Goal: Communication & Community: Participate in discussion

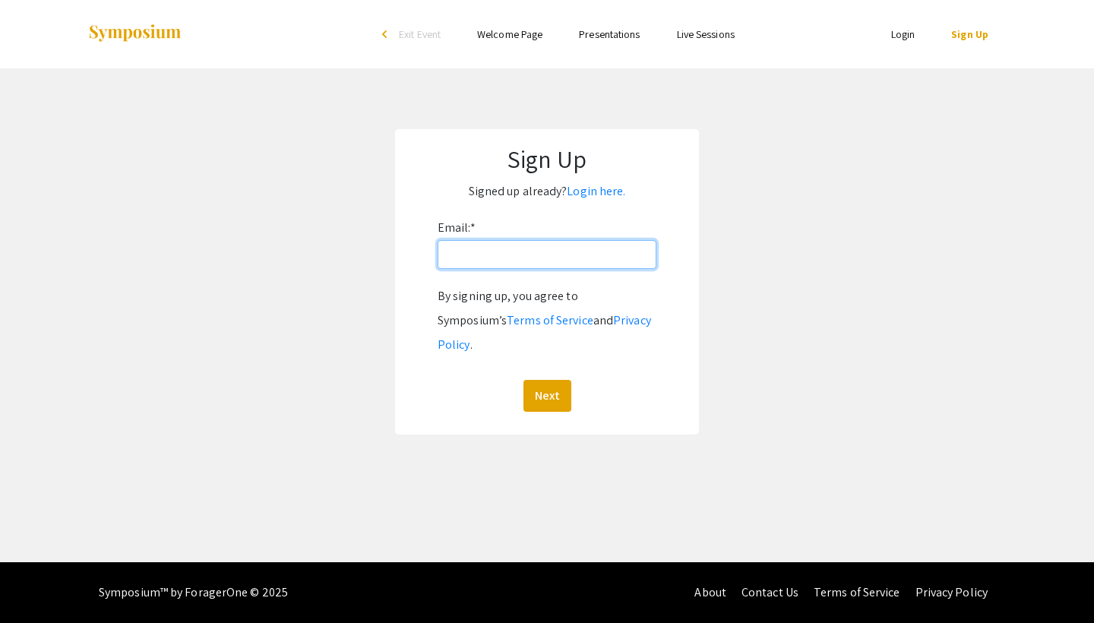
click at [511, 258] on input "Email: *" at bounding box center [547, 254] width 219 height 29
click at [645, 185] on p "Signed up already? Login here." at bounding box center [547, 191] width 274 height 24
click at [556, 264] on input "Email: *" at bounding box center [547, 254] width 219 height 29
type input "itsmaddy1234@gmail.com"
click at [546, 380] on button "Next" at bounding box center [548, 396] width 48 height 32
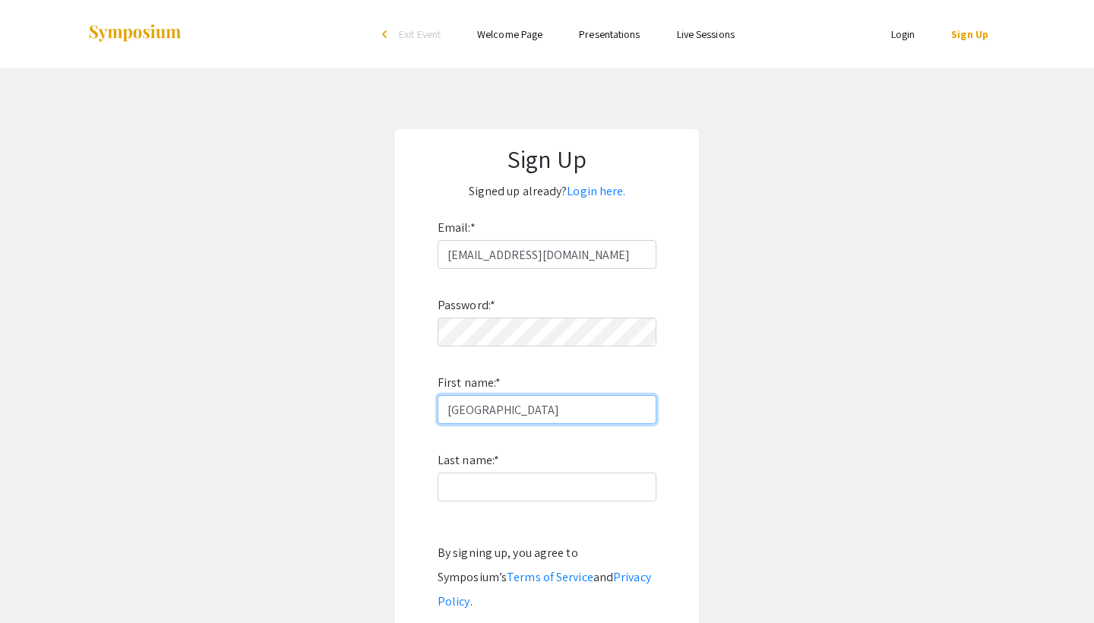
type input "Madison"
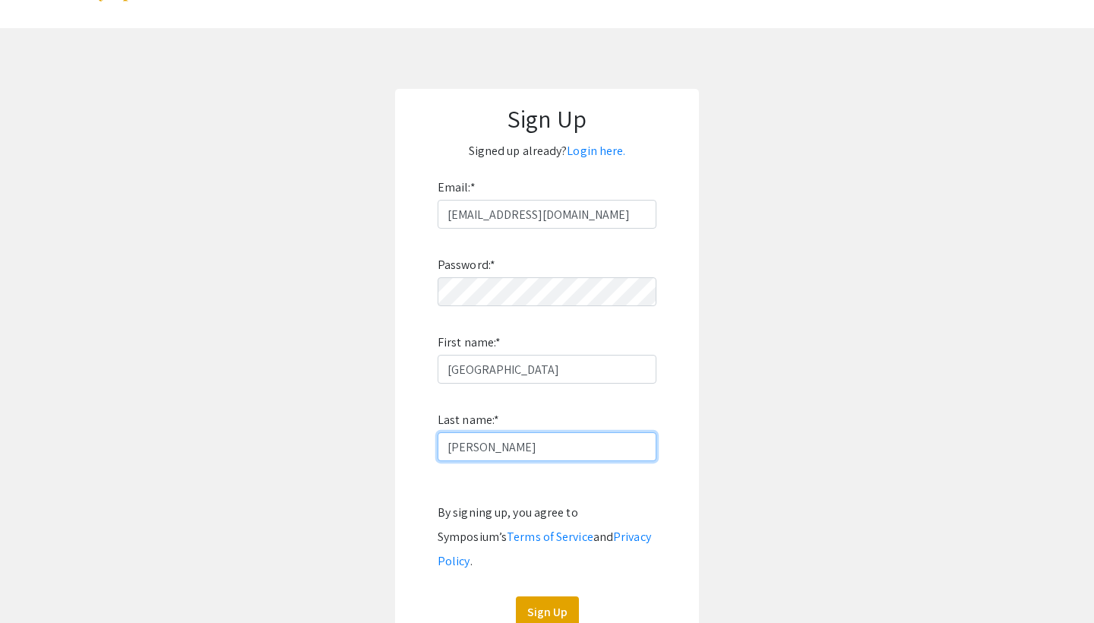
scroll to position [72, 0]
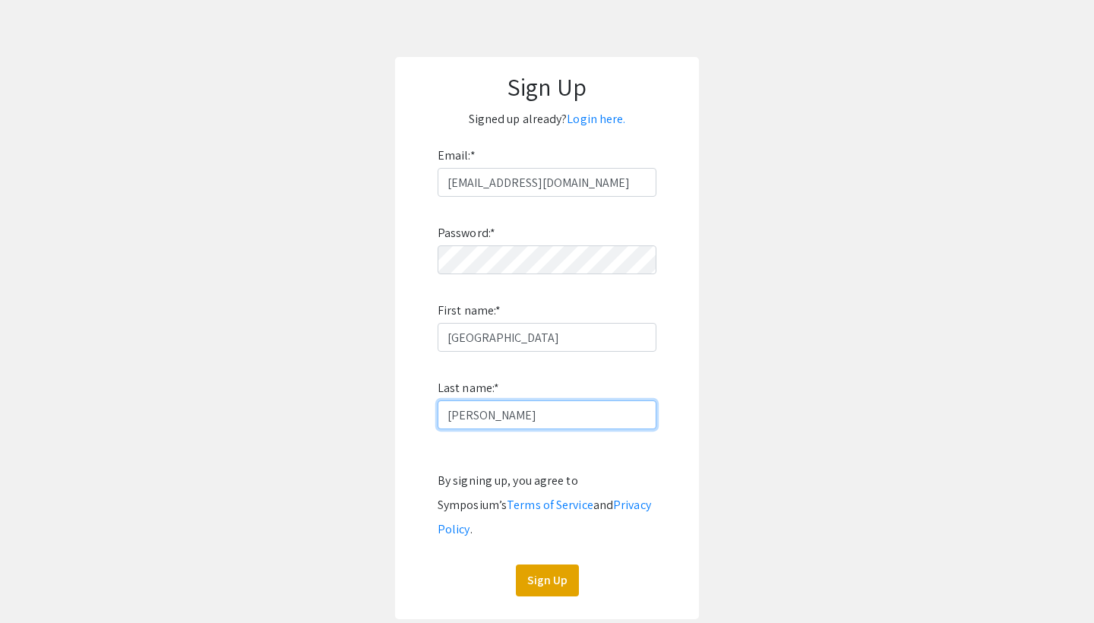
type input "Kimball"
click at [550, 565] on button "Sign Up" at bounding box center [547, 581] width 63 height 32
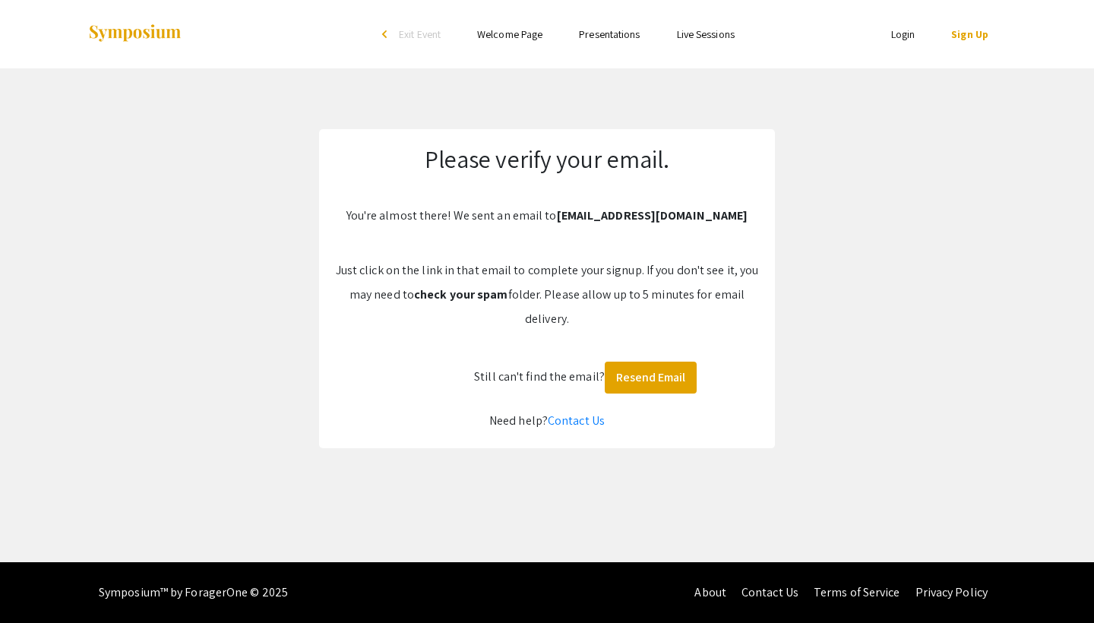
scroll to position [0, 0]
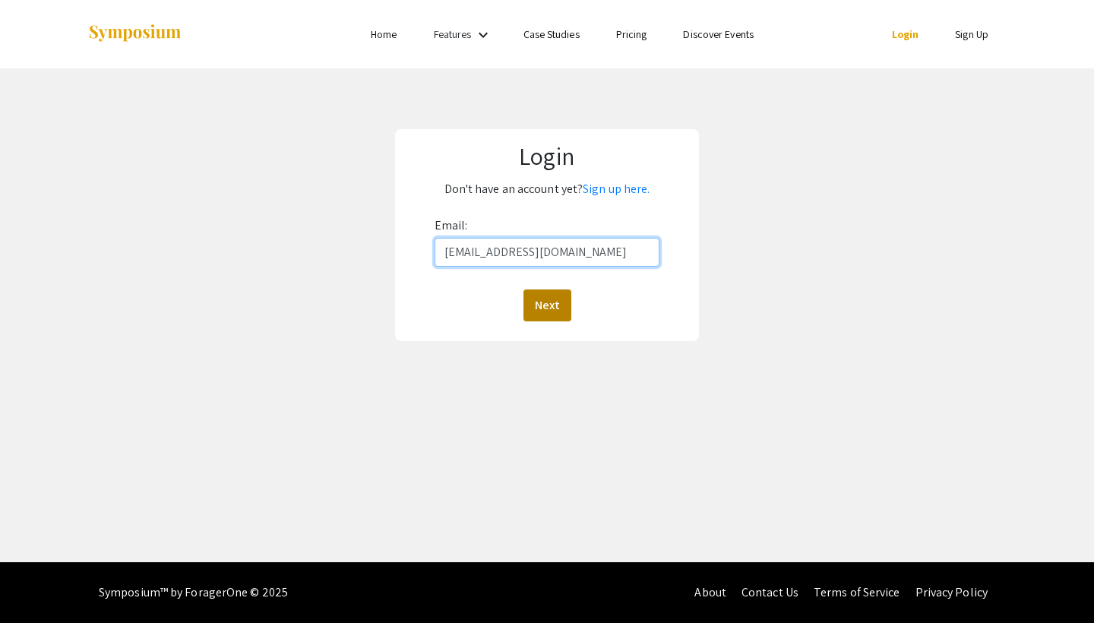
type input "itsmaddy1234@gmail.com"
click at [556, 318] on button "Next" at bounding box center [548, 306] width 48 height 32
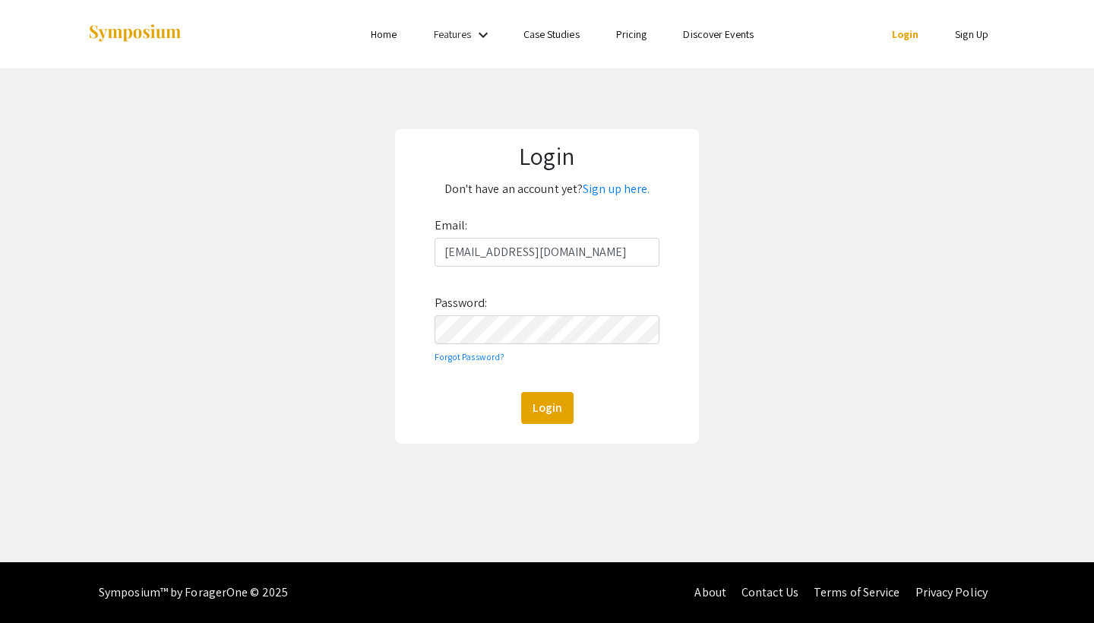
click at [546, 407] on button "Login" at bounding box center [547, 408] width 52 height 32
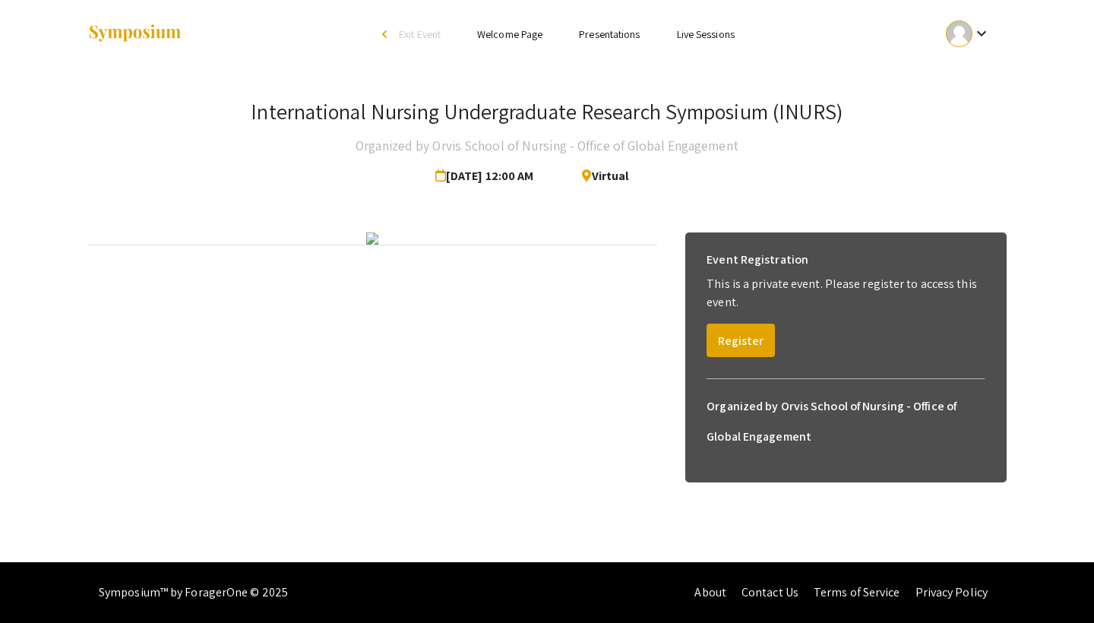
scroll to position [27, 0]
click at [733, 324] on button "Register" at bounding box center [741, 340] width 68 height 33
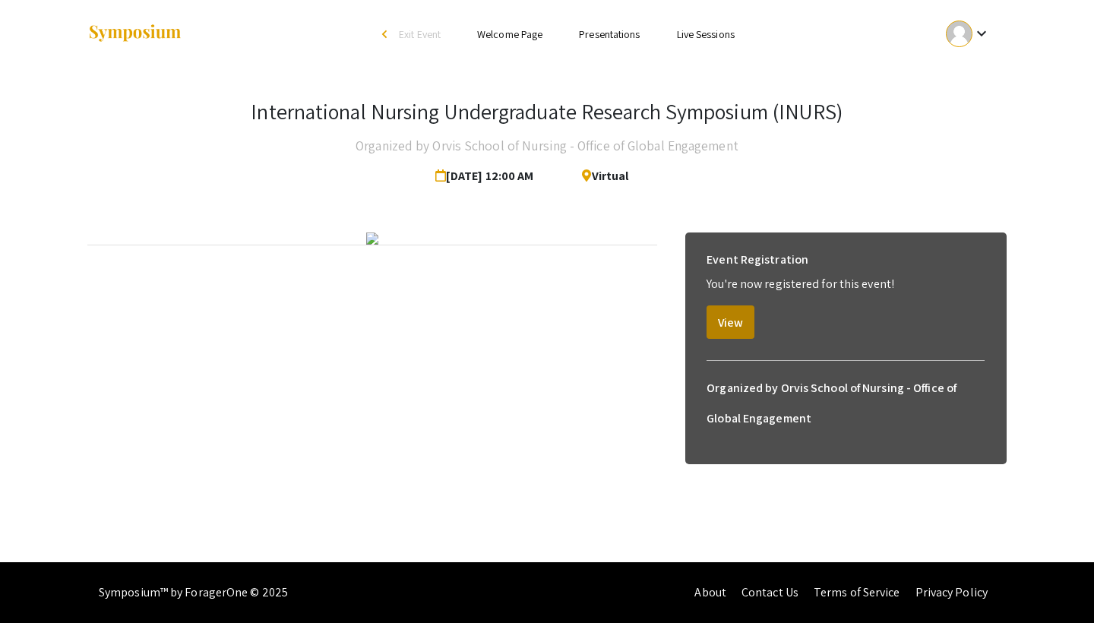
click at [729, 306] on button "View" at bounding box center [731, 322] width 48 height 33
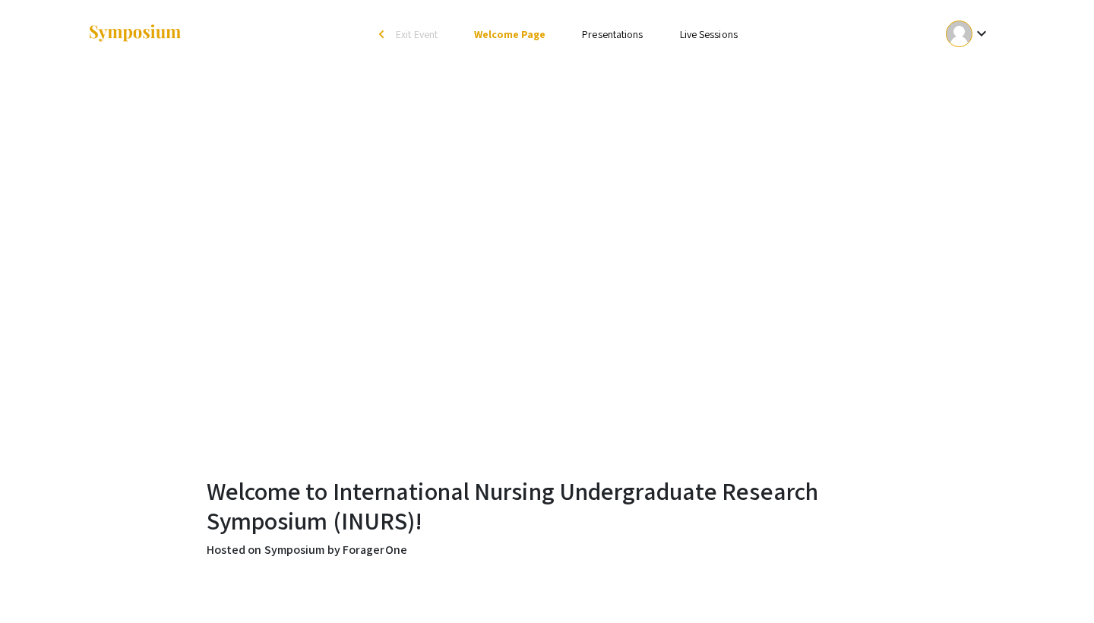
click at [602, 28] on link "Presentations" at bounding box center [612, 34] width 61 height 14
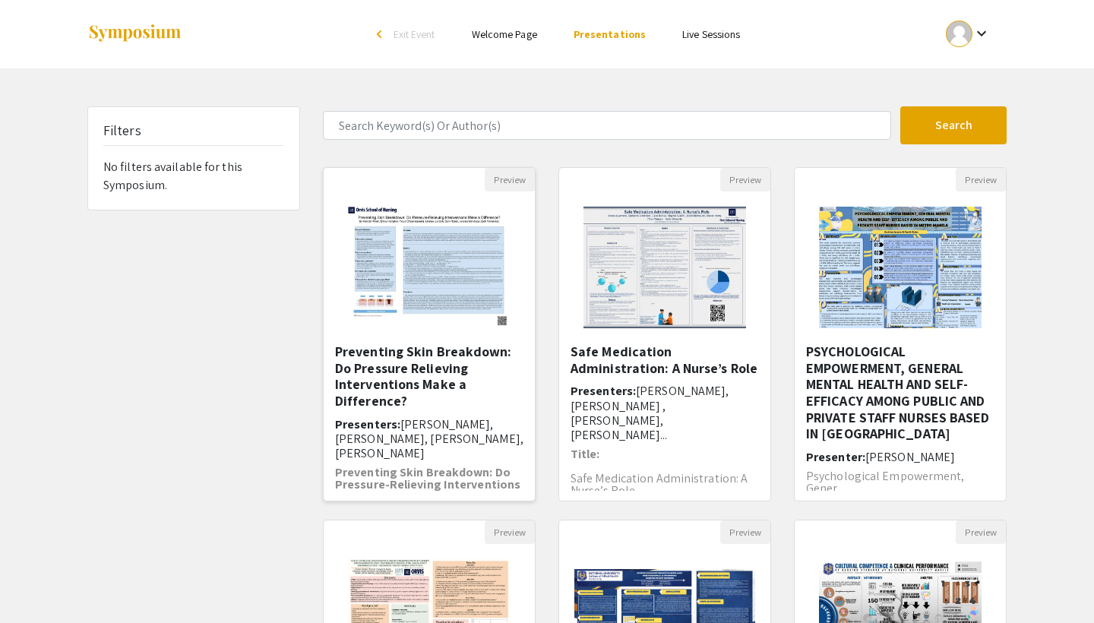
click at [409, 385] on h5 "Preventing Skin Breakdown: Do Pressure Relieving Interventions Make a Differenc…" at bounding box center [429, 376] width 188 height 65
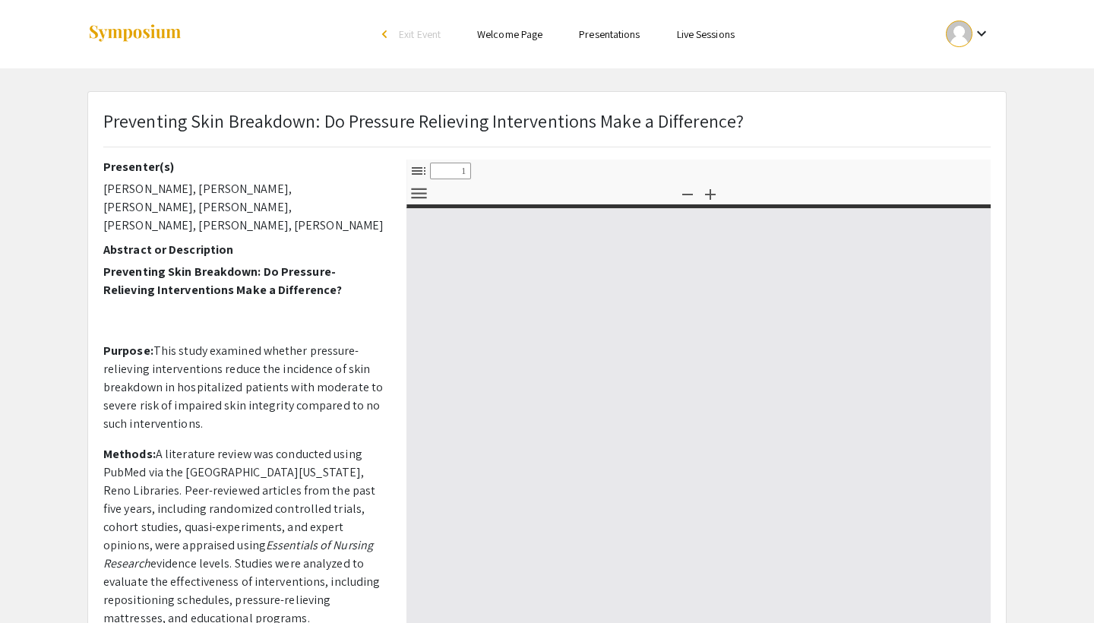
select select "custom"
type input "0"
select select "custom"
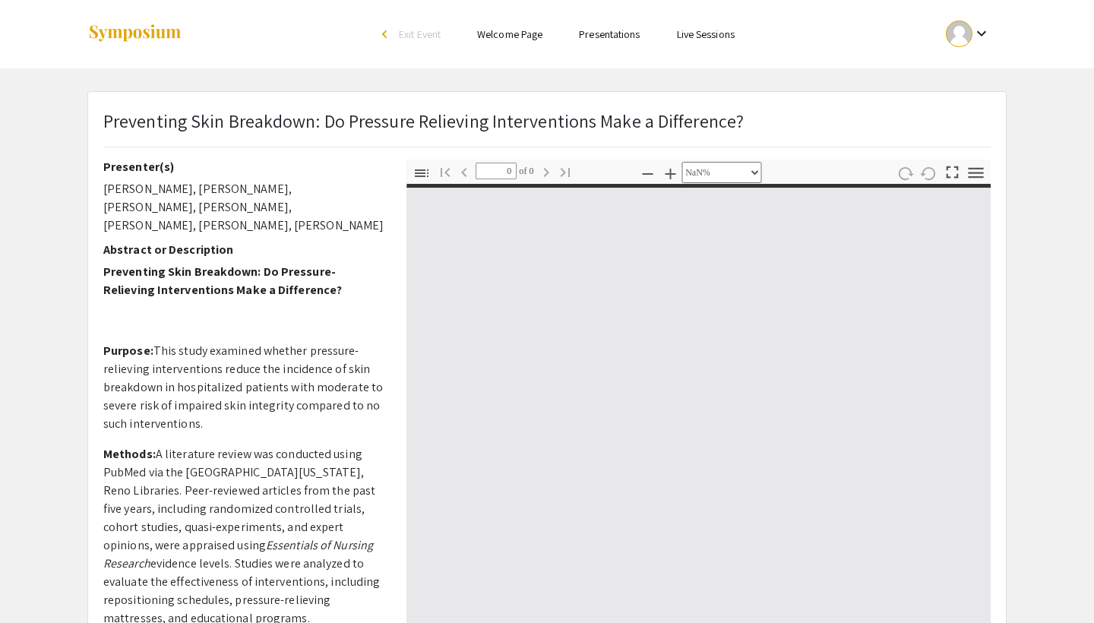
type input "1"
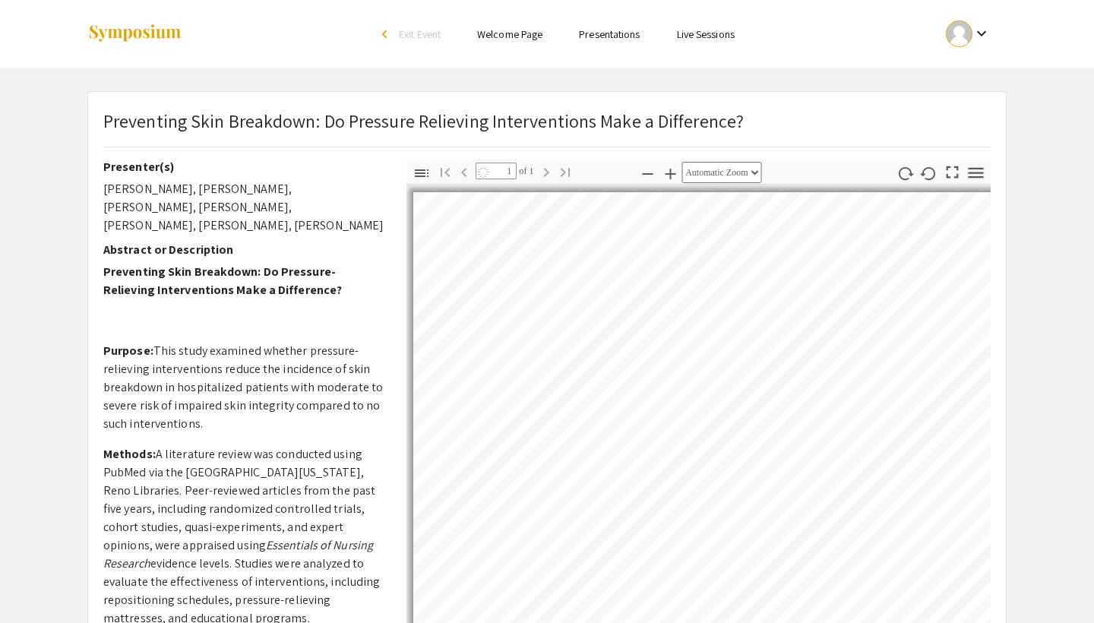
select select "auto"
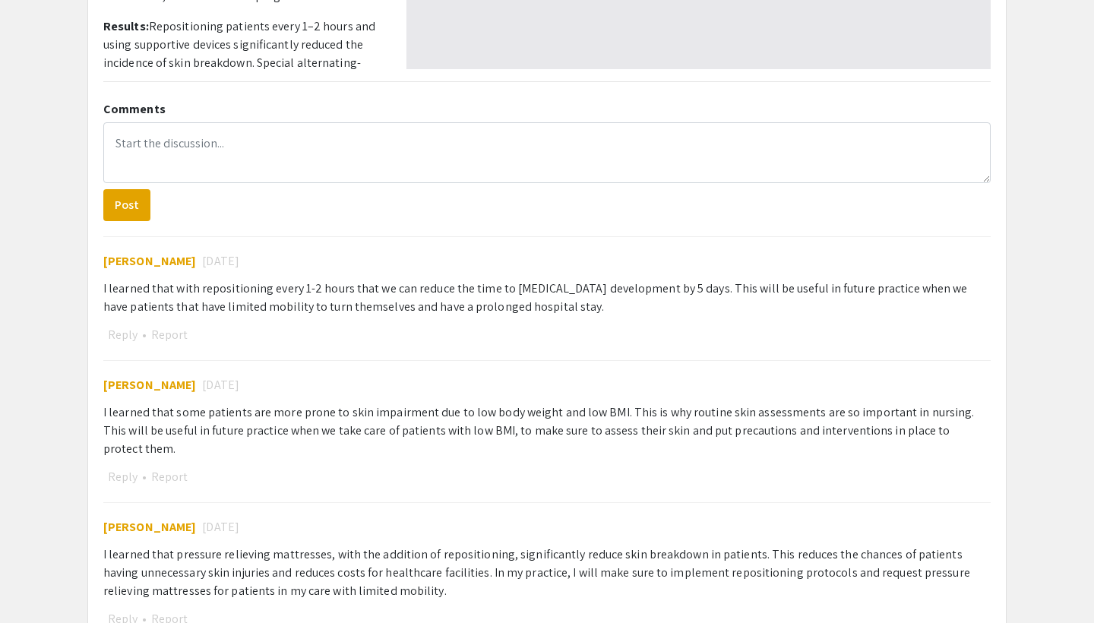
scroll to position [626, 0]
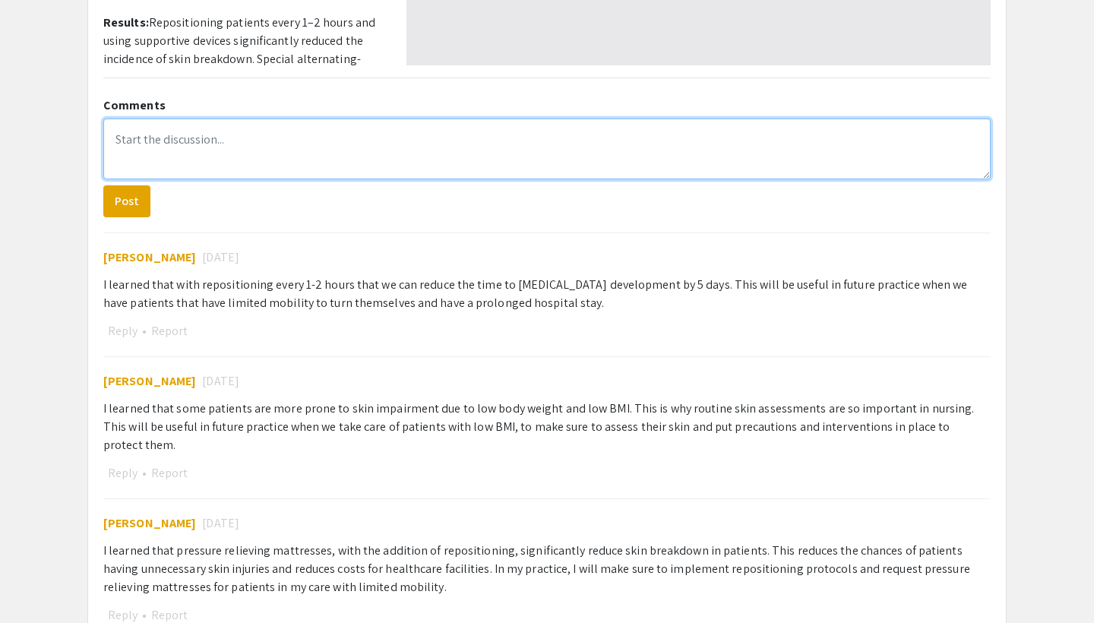
click at [143, 143] on textarea at bounding box center [547, 149] width 888 height 61
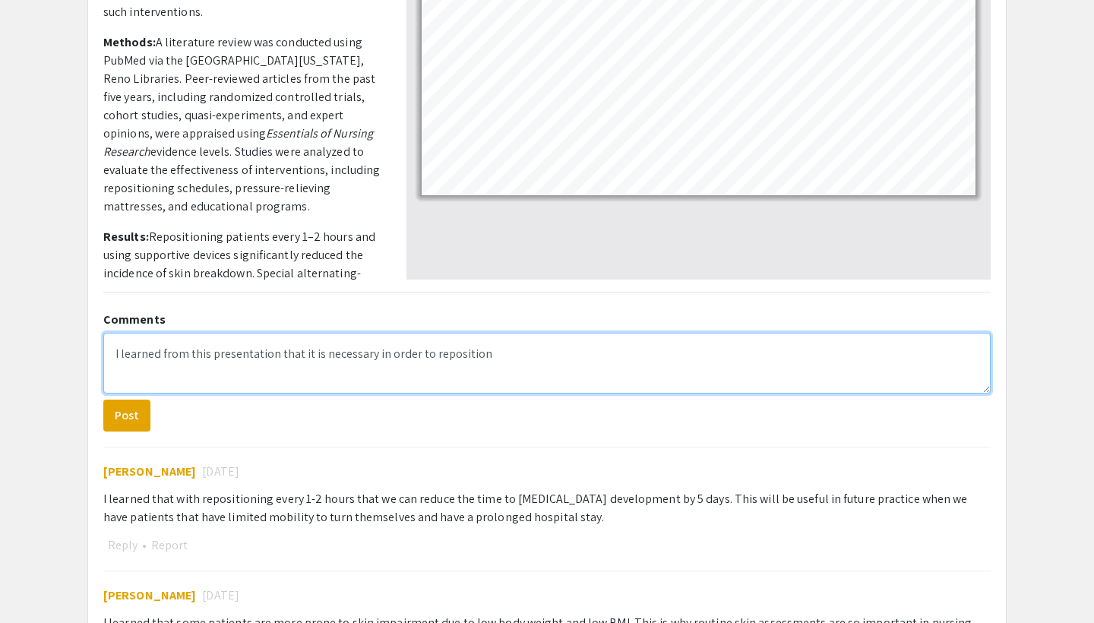
scroll to position [412, 0]
click at [116, 358] on textarea "I learned from this presentation that it is necessary in order to reposition" at bounding box center [547, 363] width 888 height 61
click at [416, 357] on textarea "This is a great presentation! I learned from this presentation that it is neces…" at bounding box center [547, 363] width 888 height 61
click at [455, 354] on textarea "This is a great presentation! I learned that it is necessary in order to reposi…" at bounding box center [547, 363] width 888 height 61
click at [509, 362] on textarea "This is a great presentation! I learned that it is necessary in order to reposi…" at bounding box center [547, 363] width 888 height 61
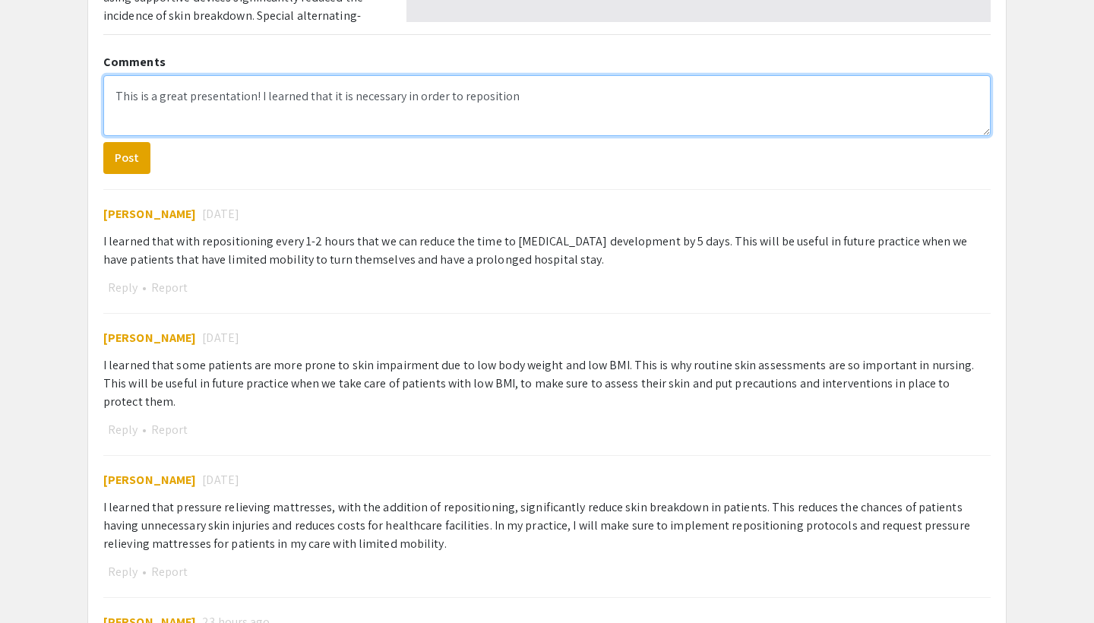
scroll to position [672, 0]
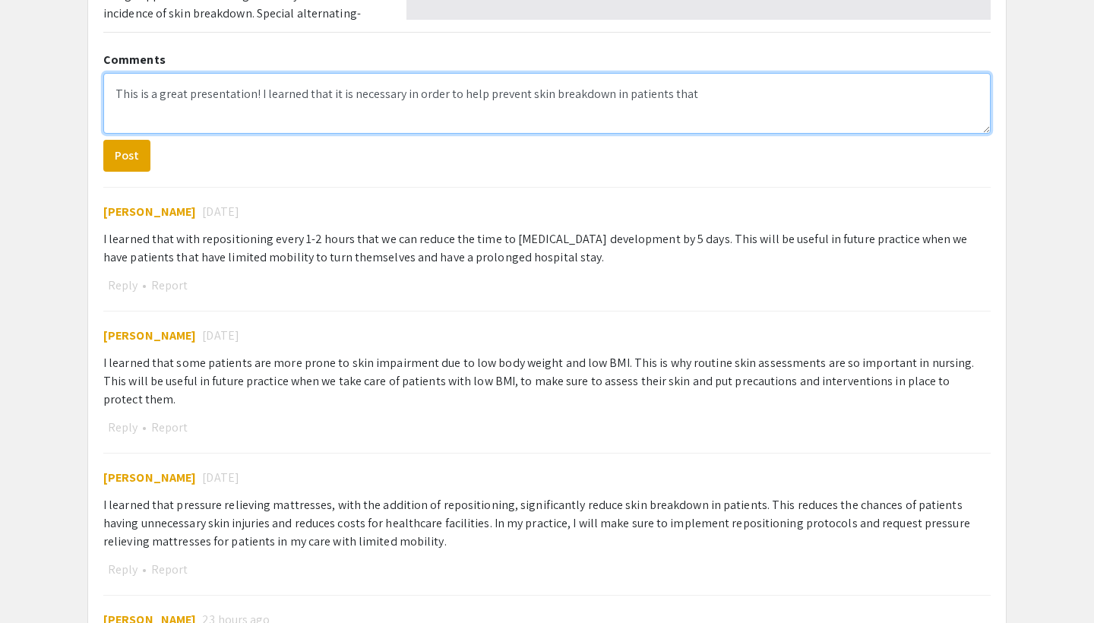
click at [400, 95] on textarea "This is a great presentation! I learned that it is necessary in order to help p…" at bounding box center [547, 103] width 888 height 61
click at [625, 96] on textarea "This is a great presentation! I learned that in order to help prevent skin brea…" at bounding box center [547, 103] width 888 height 61
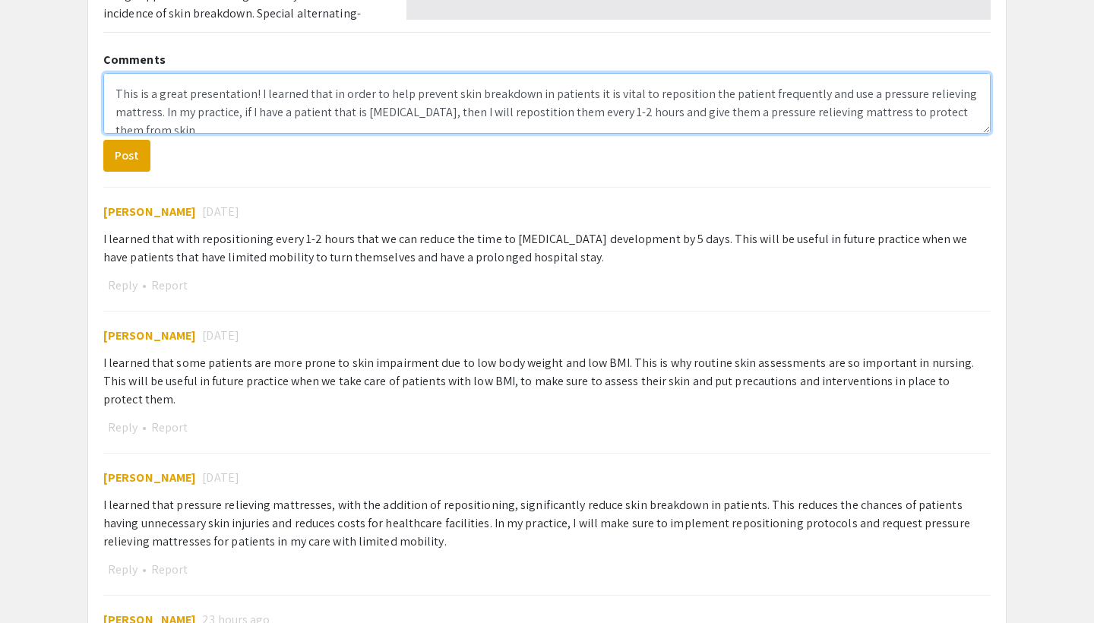
scroll to position [5, 0]
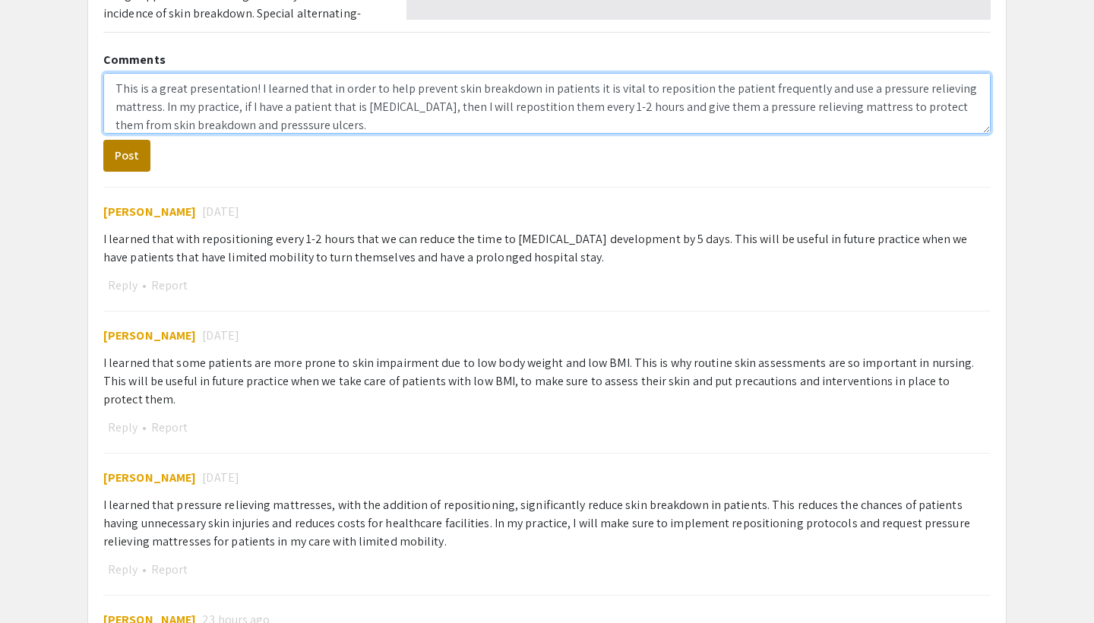
type textarea "This is a great presentation! I learned that in order to help prevent skin brea…"
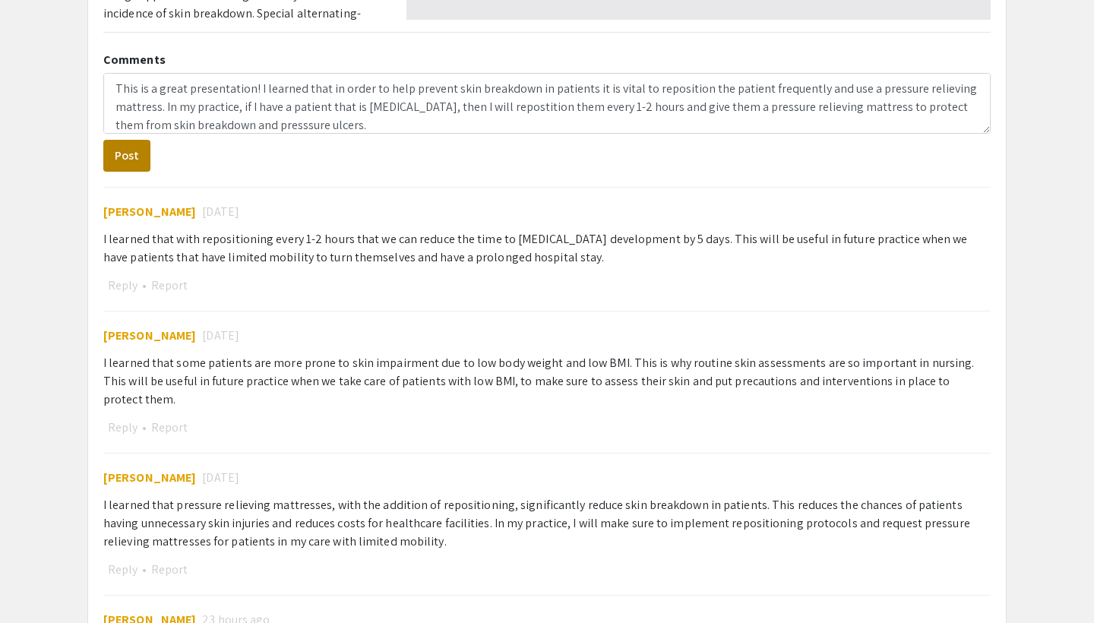
click at [136, 162] on button "Post" at bounding box center [126, 156] width 47 height 32
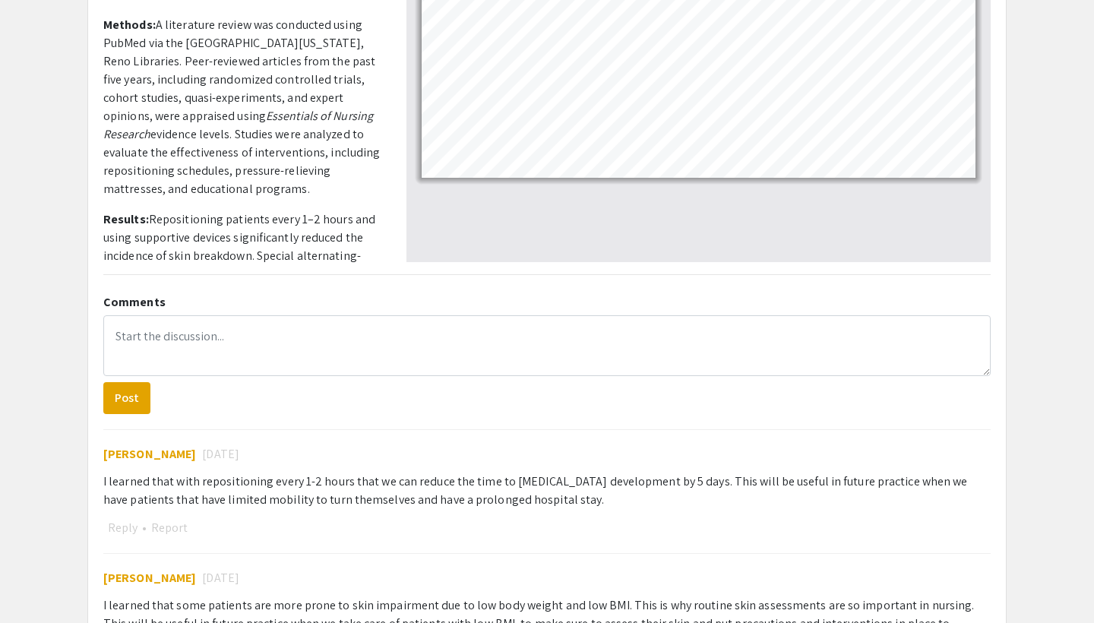
scroll to position [0, 0]
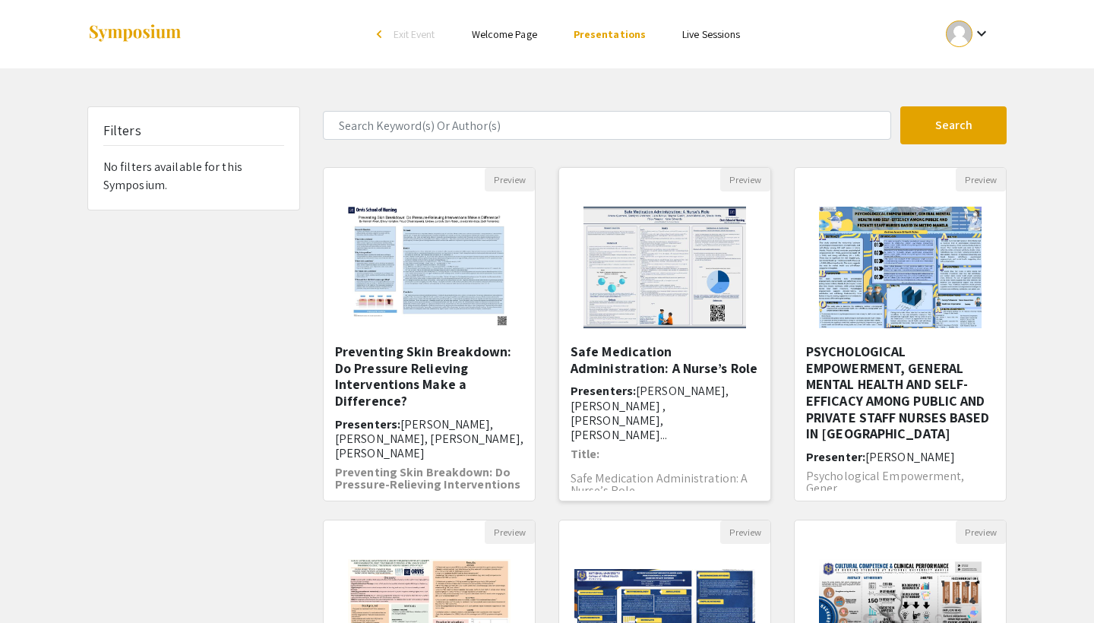
click at [641, 317] on img "Open Presentation <p>Safe Medication Administration: A Nurse’s Role</p>" at bounding box center [664, 268] width 192 height 152
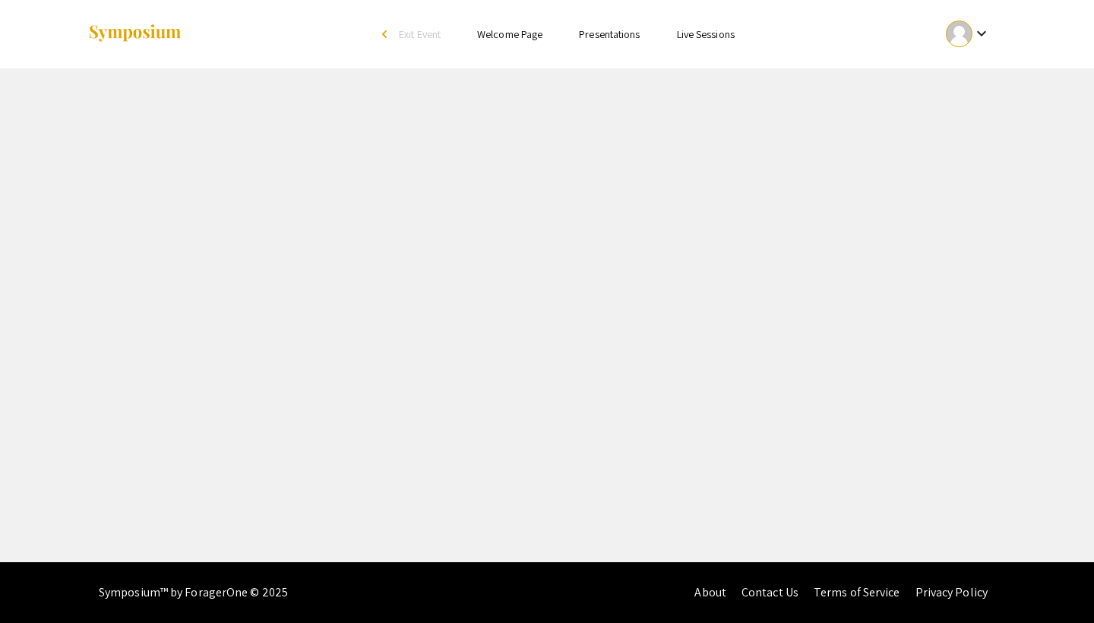
select select "custom"
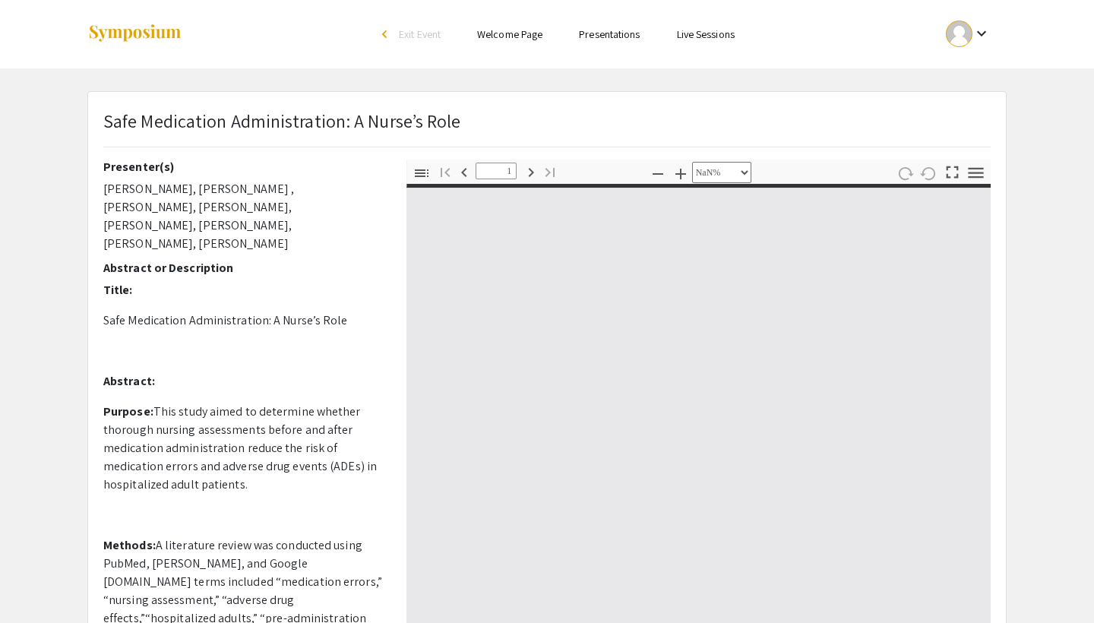
type input "0"
select select "custom"
type input "1"
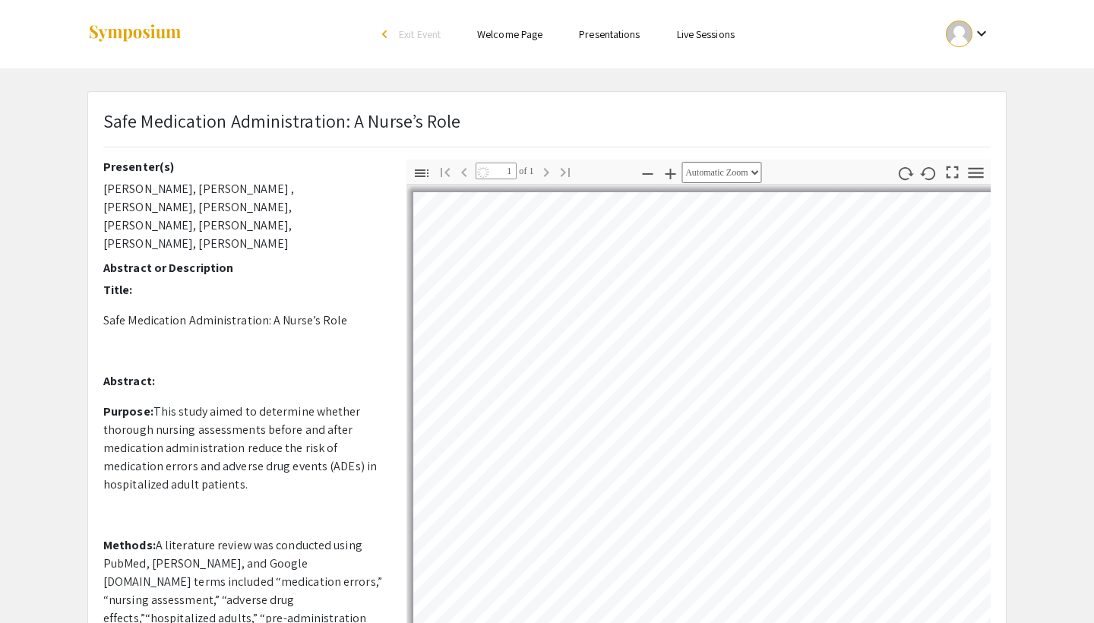
select select "auto"
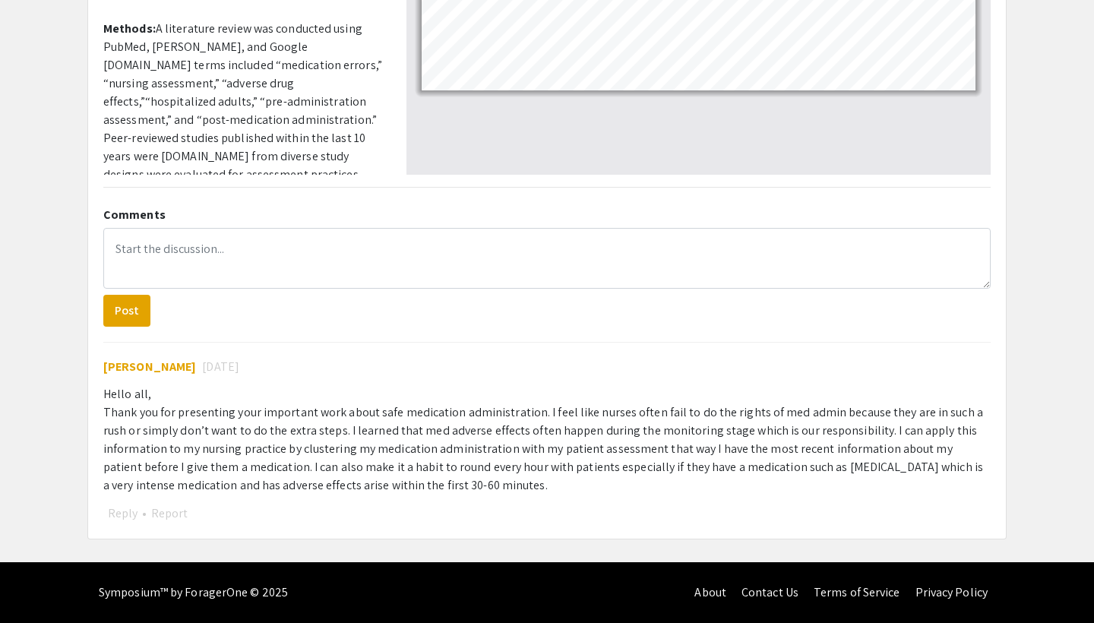
scroll to position [519, 0]
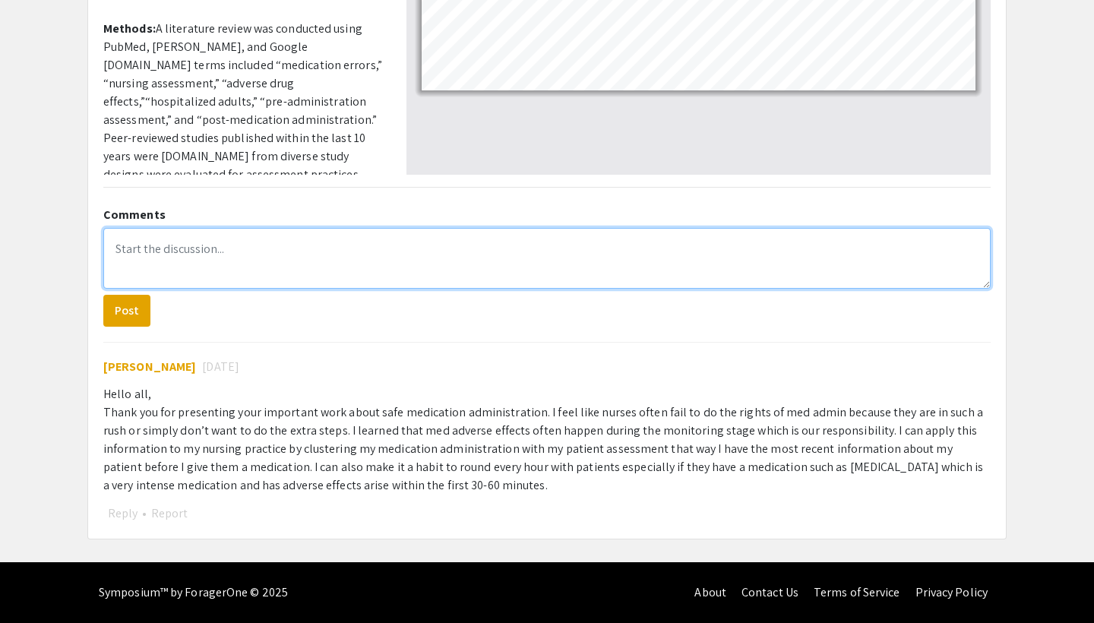
click at [283, 266] on textarea at bounding box center [547, 258] width 888 height 61
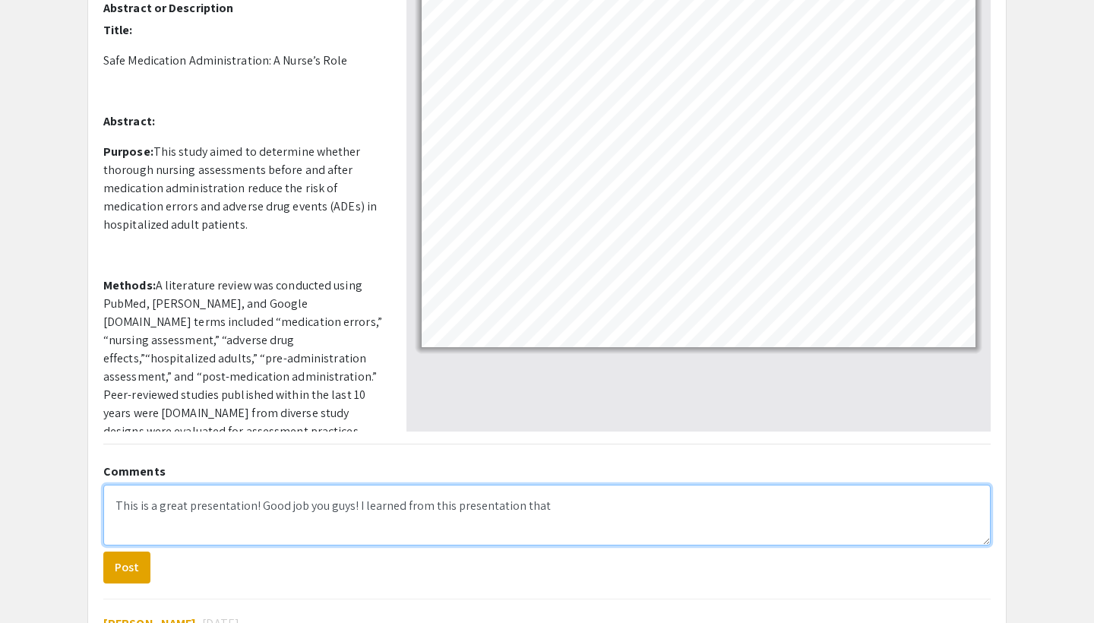
scroll to position [260, 0]
type textarea "This is a great presentation! Good job you guys! I learned from this presentati…"
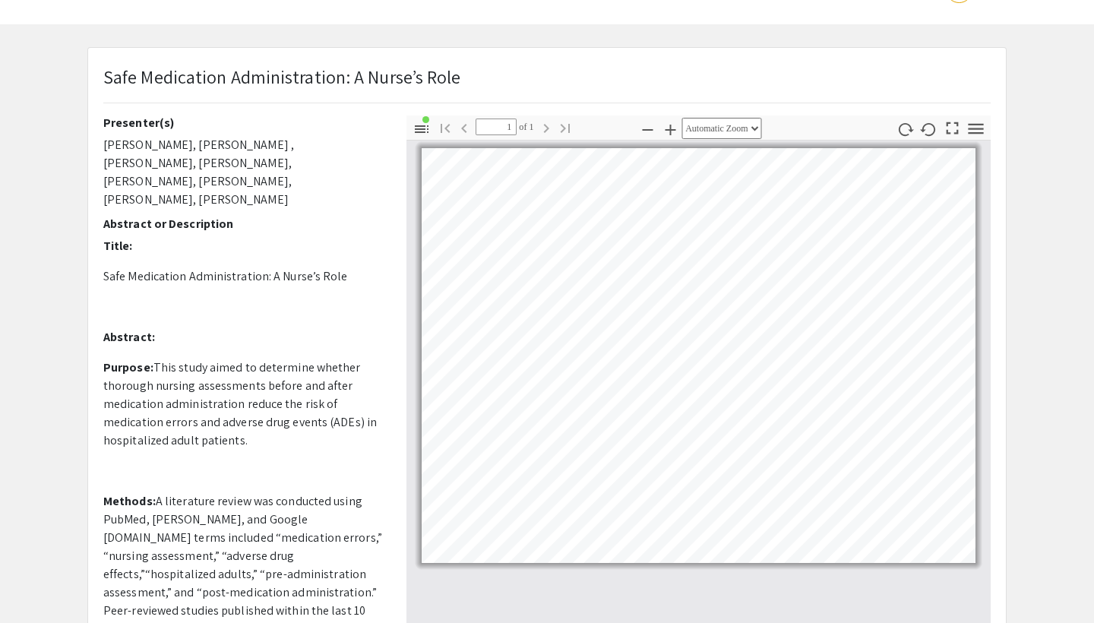
scroll to position [35, 0]
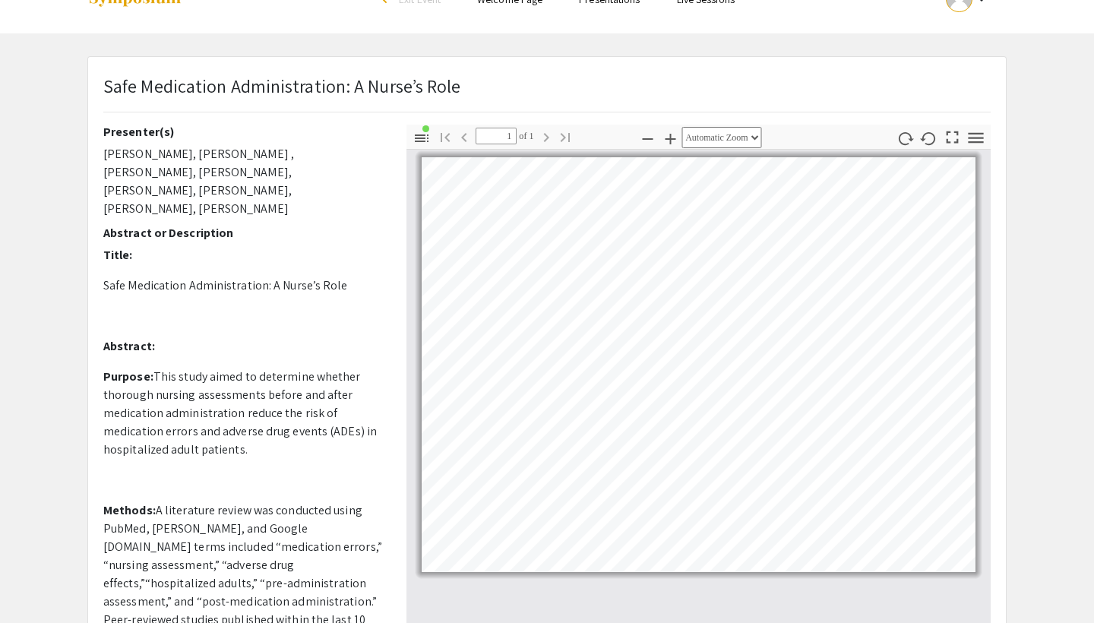
click at [661, 135] on icon "button" at bounding box center [670, 139] width 18 height 18
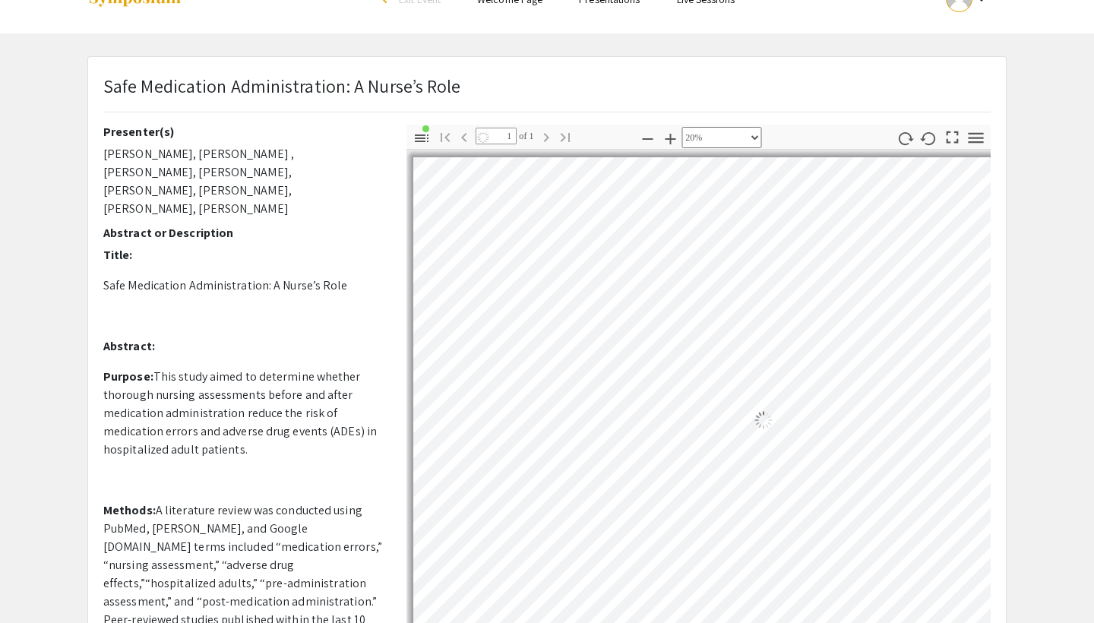
click at [661, 135] on icon "button" at bounding box center [670, 139] width 18 height 18
select select "custom"
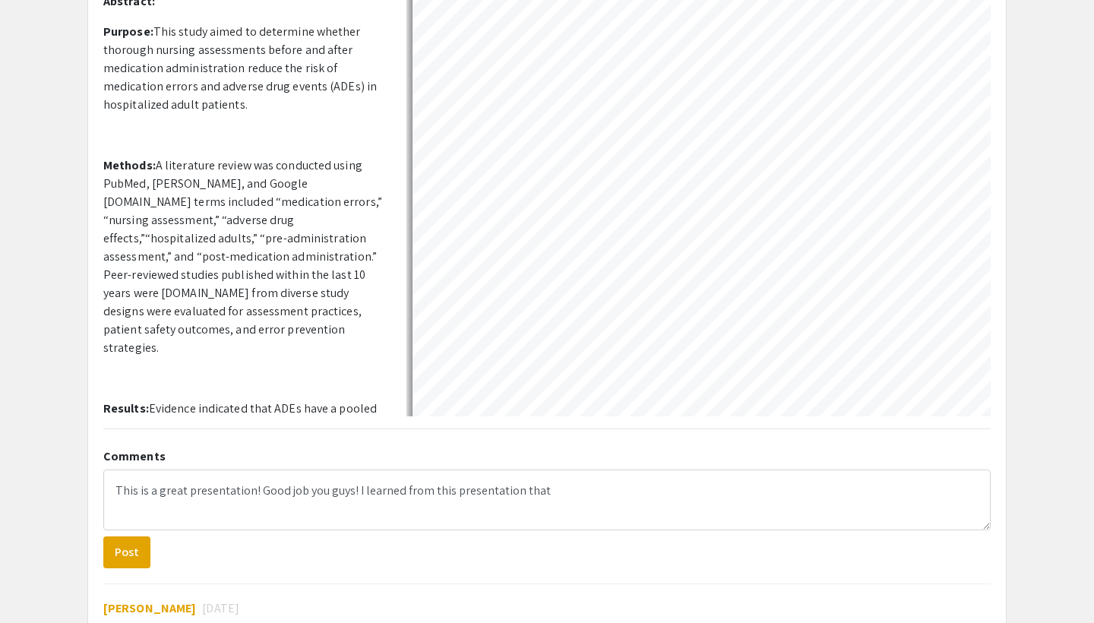
scroll to position [277, 0]
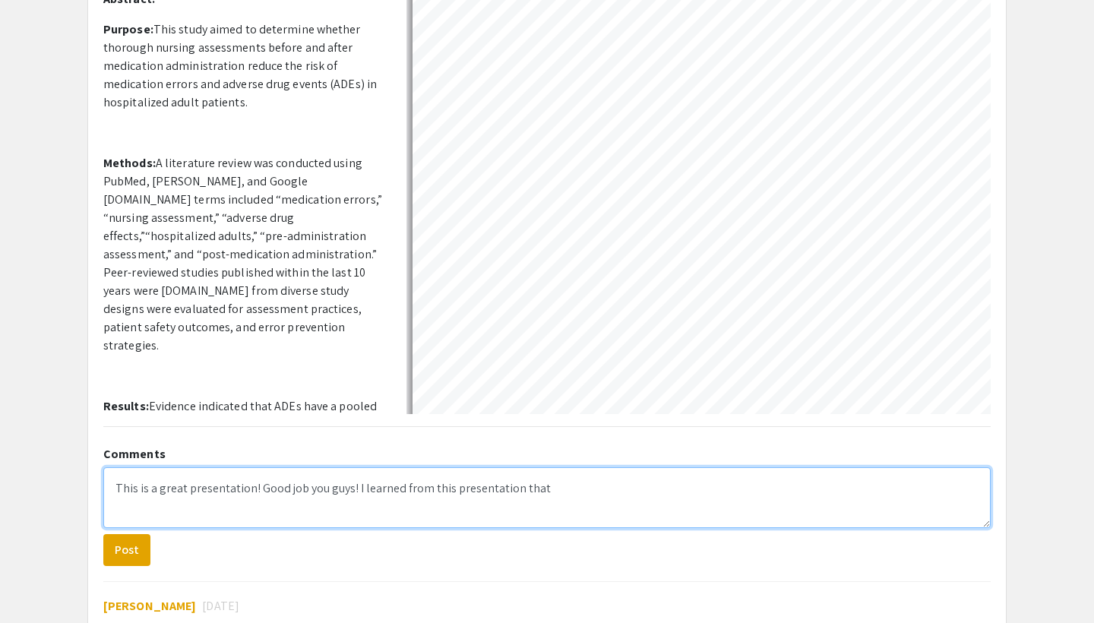
click at [575, 492] on textarea "This is a great presentation! Good job you guys! I learned from this presentati…" at bounding box center [547, 497] width 888 height 61
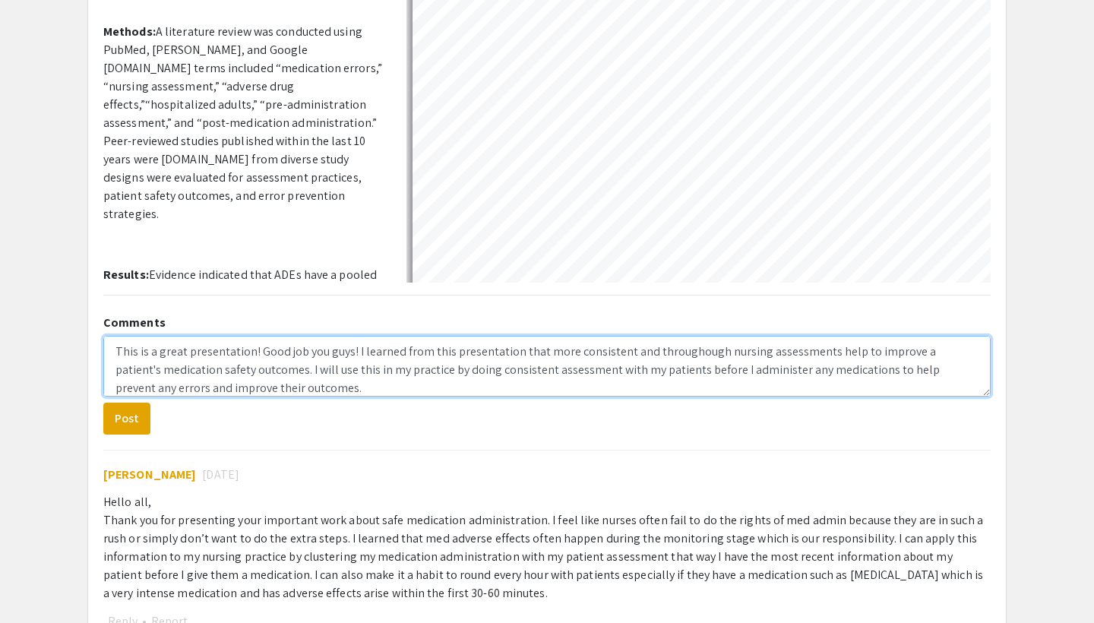
scroll to position [410, 0]
type textarea "This is a great presentation! Good job you guys! I learned from this presentati…"
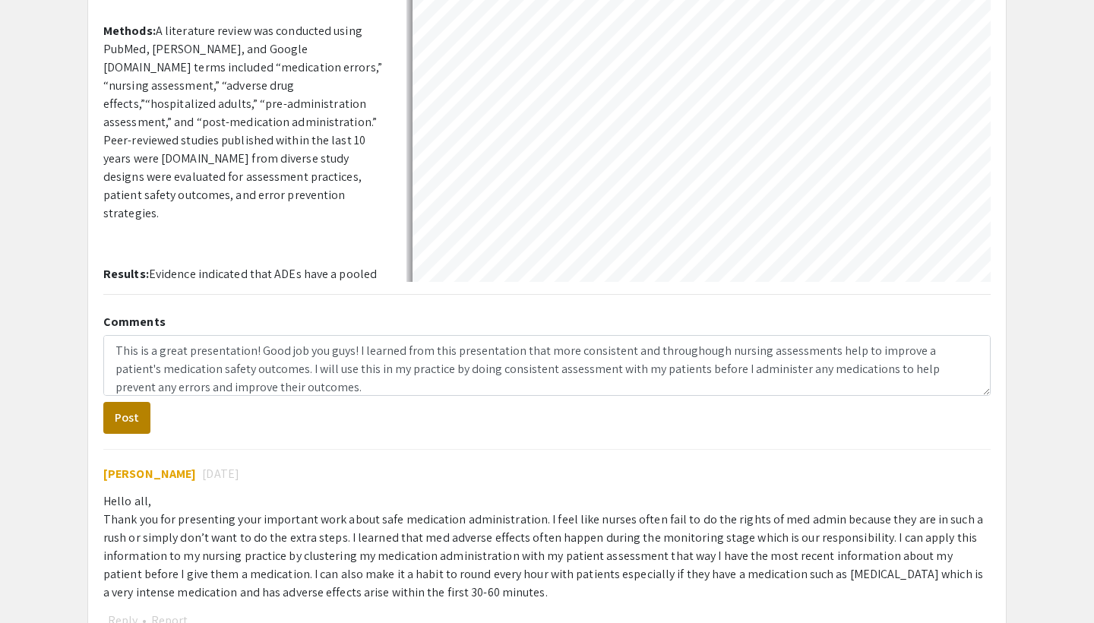
click at [131, 425] on button "Post" at bounding box center [126, 418] width 47 height 32
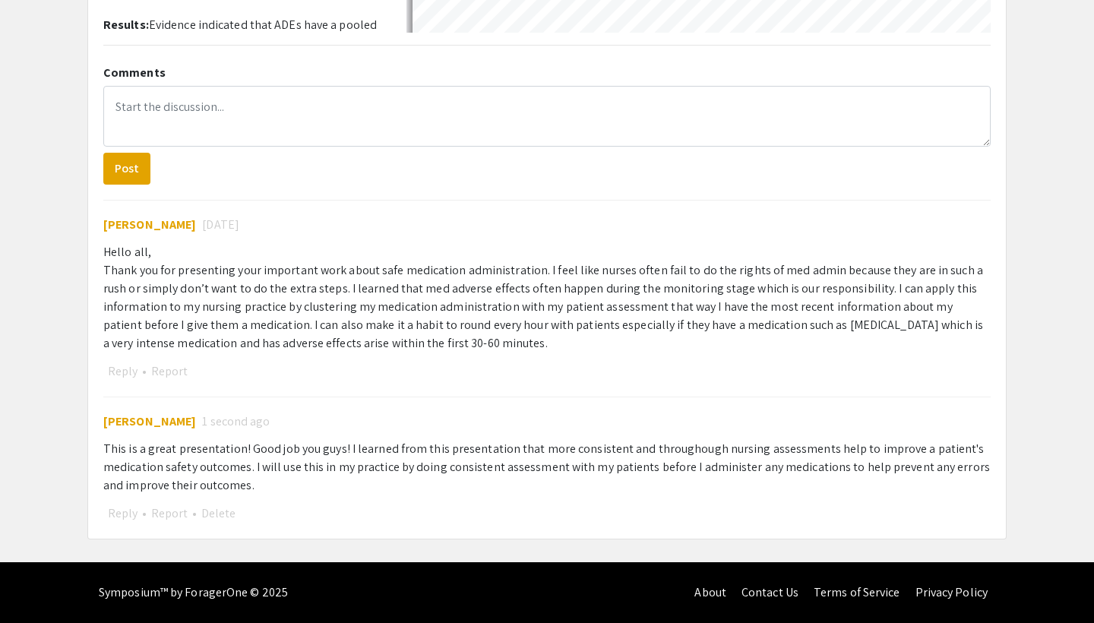
scroll to position [663, 0]
